Goal: Find specific page/section: Find specific page/section

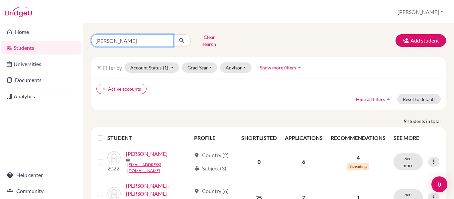
click at [114, 38] on input "[PERSON_NAME]" at bounding box center [132, 40] width 82 height 13
type input "r"
type input "[PERSON_NAME]"
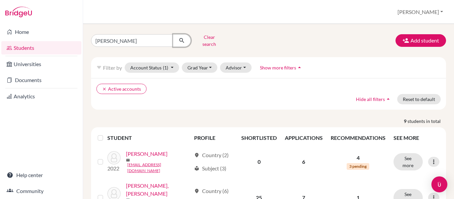
click at [181, 38] on icon "submit" at bounding box center [181, 40] width 7 height 7
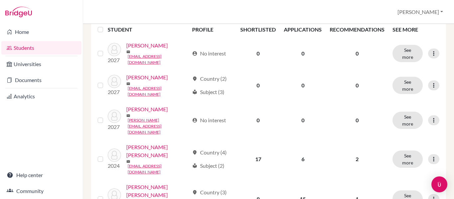
scroll to position [111, 0]
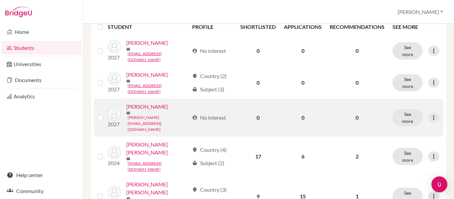
click at [154, 115] on link "[PERSON_NAME][EMAIL_ADDRESS][DOMAIN_NAME]" at bounding box center [158, 124] width 61 height 18
click at [141, 103] on link "[PERSON_NAME]" at bounding box center [147, 107] width 42 height 8
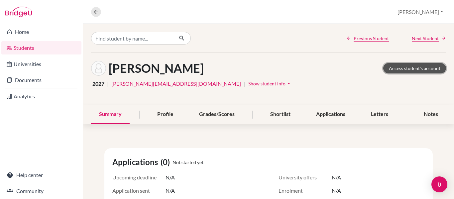
click at [418, 67] on link "Access student's account" at bounding box center [414, 68] width 63 height 10
